Goal: Task Accomplishment & Management: Manage account settings

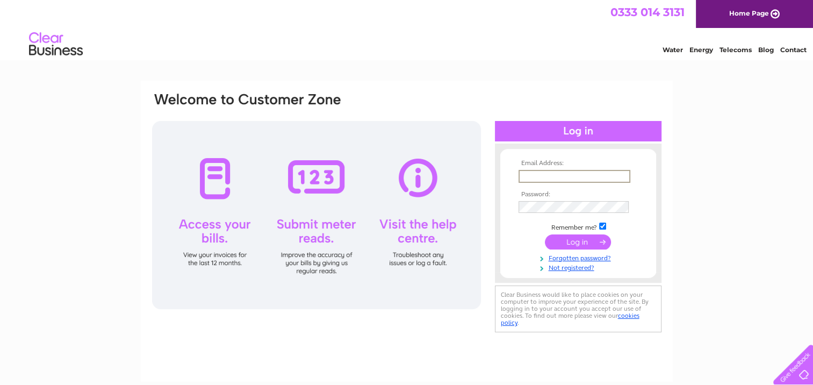
click at [532, 172] on input "text" at bounding box center [574, 176] width 112 height 13
type input "accounts@alphaofficefurniture.com"
click at [570, 245] on input "submit" at bounding box center [578, 240] width 66 height 15
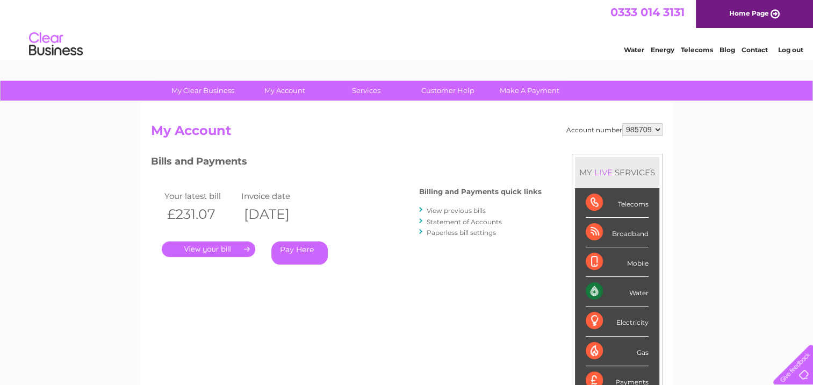
click at [200, 247] on link "." at bounding box center [208, 249] width 93 height 16
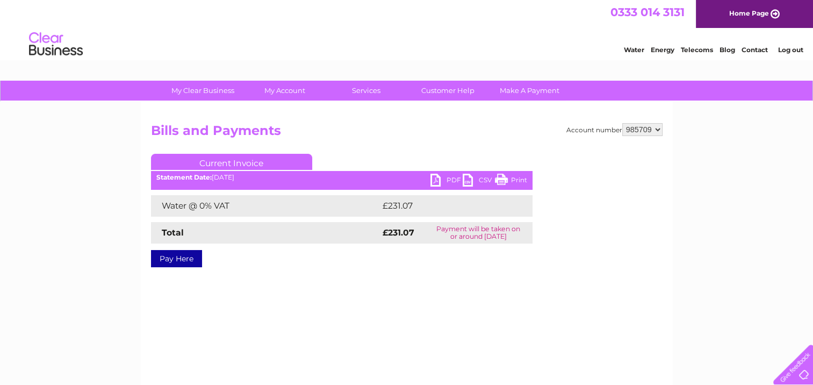
click at [435, 181] on link "PDF" at bounding box center [446, 182] width 32 height 16
click at [795, 45] on li "Log out" at bounding box center [790, 49] width 32 height 13
click at [791, 49] on link "Log out" at bounding box center [789, 50] width 25 height 8
